Goal: Task Accomplishment & Management: Use online tool/utility

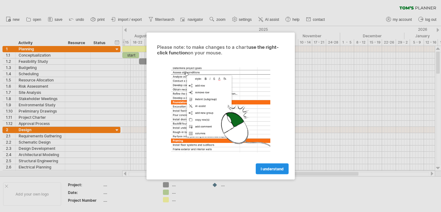
click at [270, 168] on span "I understand" at bounding box center [272, 168] width 23 height 5
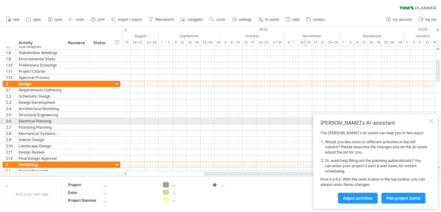
click at [430, 123] on div at bounding box center [431, 120] width 5 height 5
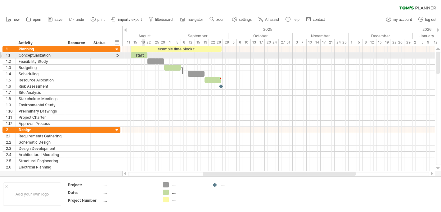
click at [142, 55] on div "start" at bounding box center [139, 55] width 17 height 6
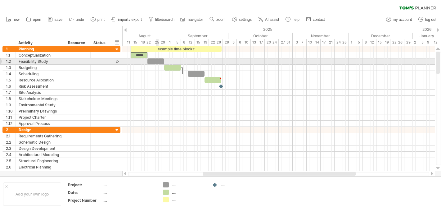
click at [156, 61] on div at bounding box center [156, 61] width 17 height 6
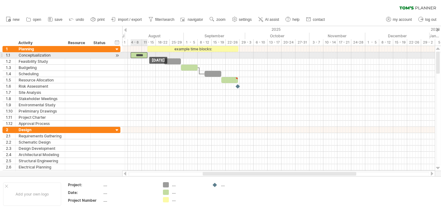
click at [139, 56] on div "*****" at bounding box center [139, 55] width 17 height 6
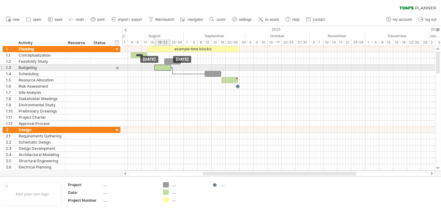
drag, startPoint x: 187, startPoint y: 68, endPoint x: 157, endPoint y: 68, distance: 30.1
click at [157, 68] on div at bounding box center [162, 68] width 17 height 6
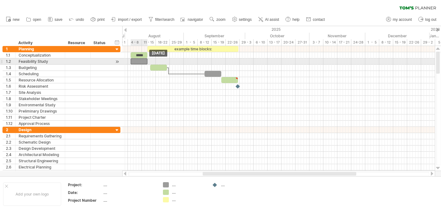
drag, startPoint x: 172, startPoint y: 61, endPoint x: 138, endPoint y: 61, distance: 33.9
click at [138, 61] on div at bounding box center [139, 61] width 17 height 6
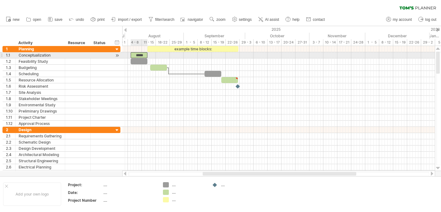
click at [137, 54] on div "*****" at bounding box center [139, 55] width 17 height 6
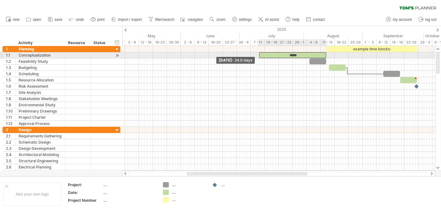
drag, startPoint x: 131, startPoint y: 55, endPoint x: 259, endPoint y: 53, distance: 128.0
click at [259, 53] on span at bounding box center [259, 55] width 2 height 6
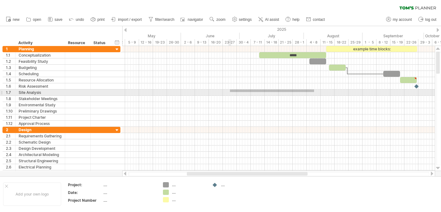
drag, startPoint x: 314, startPoint y: 89, endPoint x: 230, endPoint y: 92, distance: 84.2
click at [230, 92] on div at bounding box center [278, 92] width 313 height 6
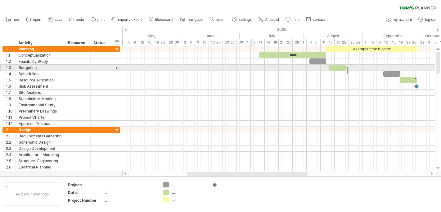
drag, startPoint x: 298, startPoint y: 68, endPoint x: 251, endPoint y: 68, distance: 47.5
click at [251, 68] on div at bounding box center [278, 68] width 313 height 6
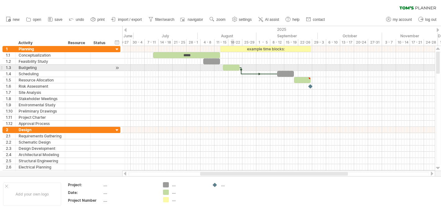
click at [233, 66] on div at bounding box center [231, 68] width 17 height 6
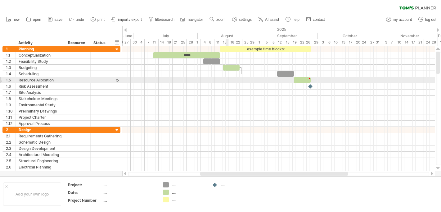
click at [228, 82] on div at bounding box center [278, 80] width 313 height 6
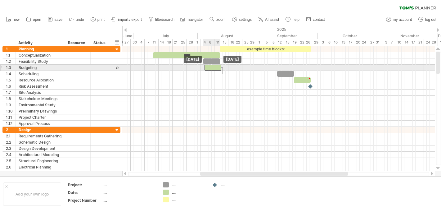
drag, startPoint x: 230, startPoint y: 67, endPoint x: 211, endPoint y: 67, distance: 18.6
click at [211, 67] on div at bounding box center [213, 68] width 17 height 6
click at [210, 67] on div at bounding box center [211, 68] width 17 height 6
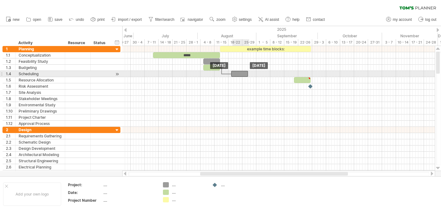
drag, startPoint x: 286, startPoint y: 74, endPoint x: 241, endPoint y: 76, distance: 45.7
click at [241, 76] on div at bounding box center [239, 74] width 17 height 6
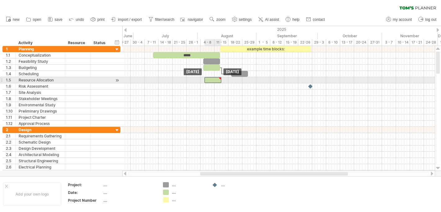
drag, startPoint x: 300, startPoint y: 80, endPoint x: 210, endPoint y: 81, distance: 90.1
click at [210, 81] on div at bounding box center [213, 80] width 17 height 6
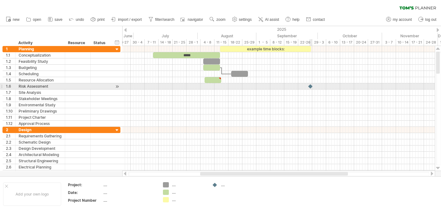
click at [311, 88] on div at bounding box center [311, 86] width 6 height 6
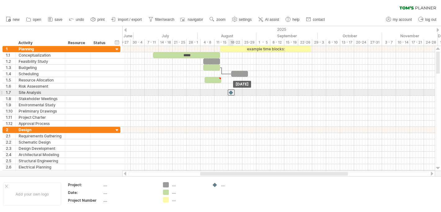
drag, startPoint x: 311, startPoint y: 87, endPoint x: 221, endPoint y: 94, distance: 90.7
drag, startPoint x: 221, startPoint y: 94, endPoint x: 225, endPoint y: 94, distance: 4.0
click at [225, 94] on div at bounding box center [224, 92] width 7 height 6
